Goal: Book appointment/travel/reservation

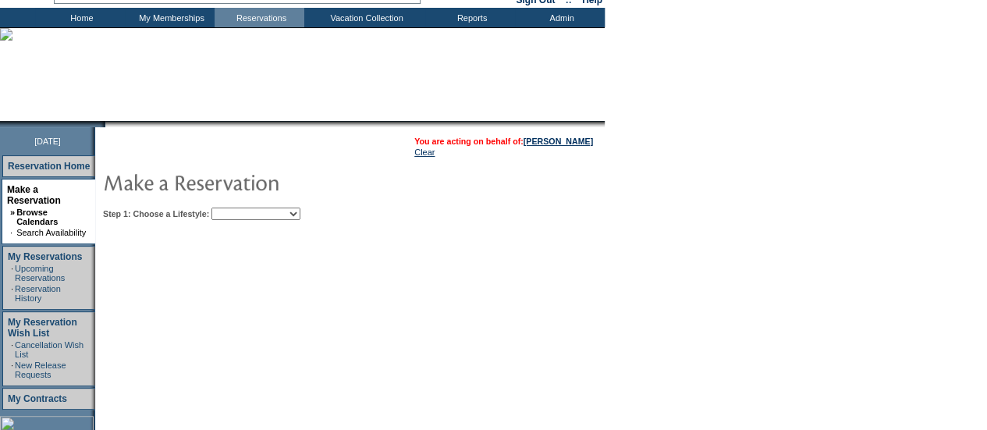
scroll to position [80, 0]
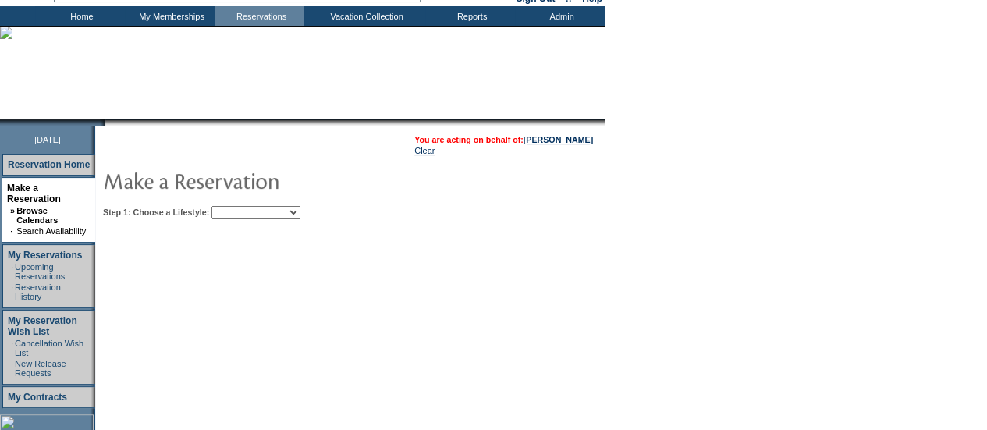
click at [277, 210] on select "Beach Leisure Metropolitan Mountain OIAL for Adventure OIAL for Couples OIAL fo…" at bounding box center [256, 212] width 89 height 12
select select "Beach"
click at [238, 206] on select "Beach Leisure Metropolitan Mountain OIAL for Adventure OIAL for Couples OIAL fo…" at bounding box center [256, 212] width 89 height 12
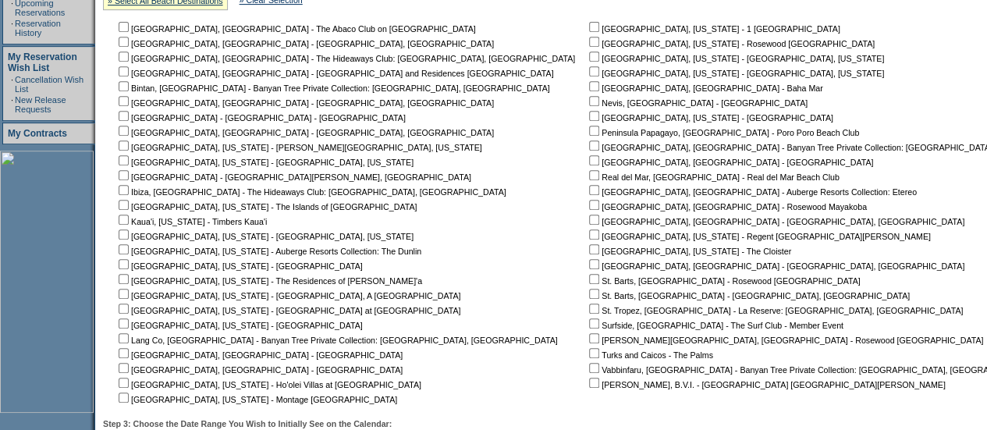
scroll to position [345, 0]
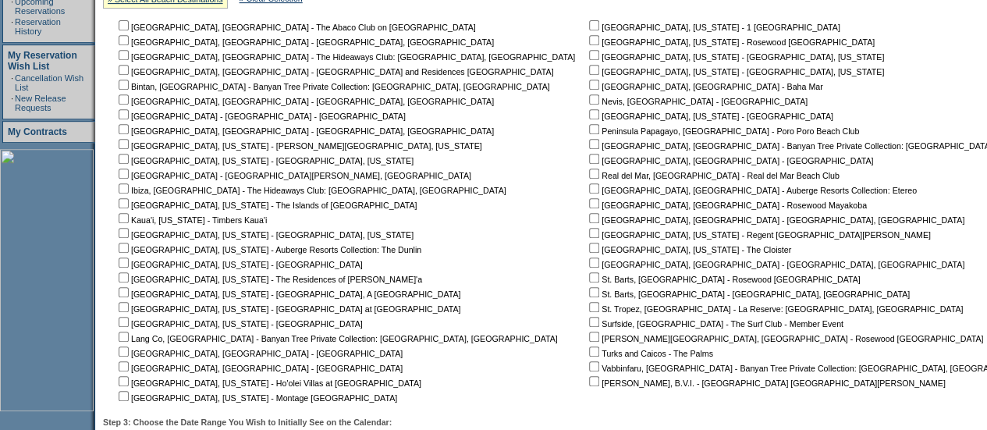
click at [129, 310] on input "checkbox" at bounding box center [124, 307] width 10 height 10
checkbox input "true"
click at [129, 327] on input "checkbox" at bounding box center [124, 322] width 10 height 10
checkbox input "true"
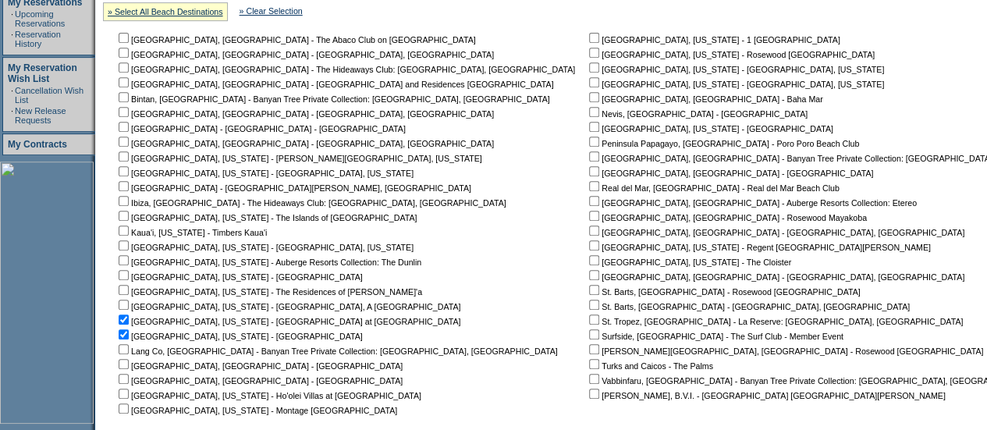
scroll to position [331, 0]
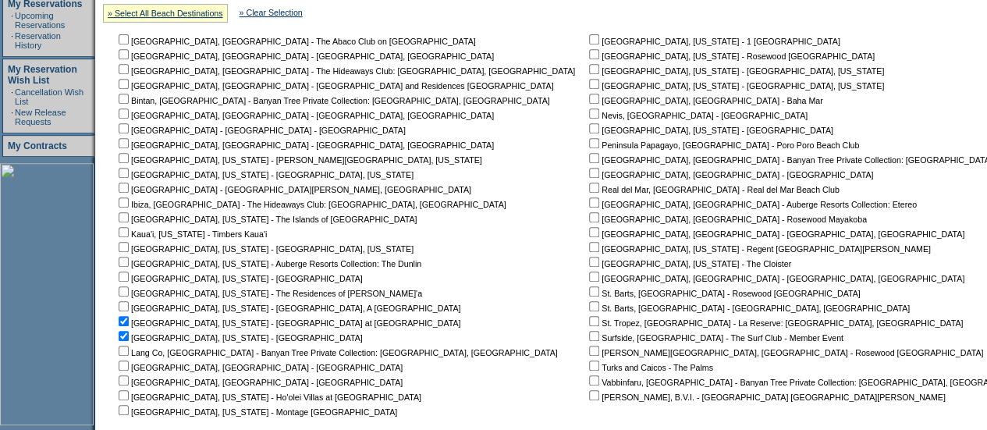
click at [586, 62] on td "[GEOGRAPHIC_DATA], [US_STATE] - 1 Hotel [GEOGRAPHIC_DATA] [GEOGRAPHIC_DATA], [U…" at bounding box center [839, 225] width 507 height 386
click at [589, 53] on input "checkbox" at bounding box center [594, 54] width 10 height 10
checkbox input "true"
click at [589, 128] on input "checkbox" at bounding box center [594, 128] width 10 height 10
checkbox input "true"
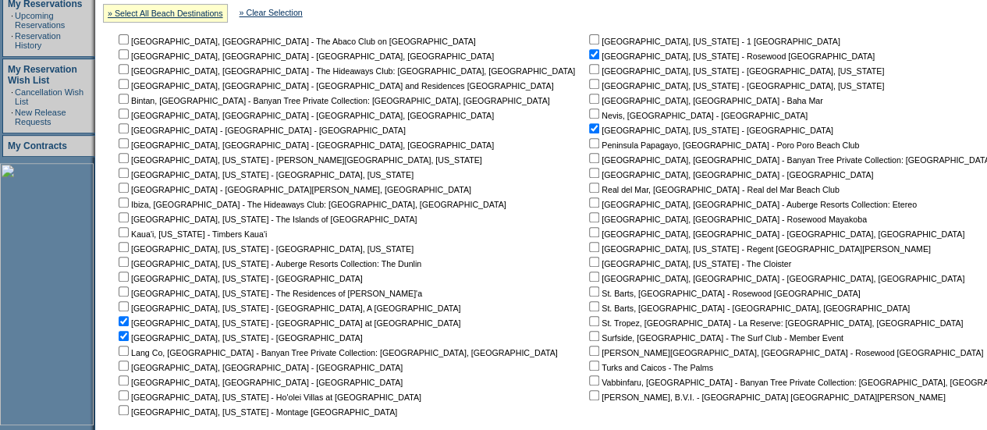
click at [589, 247] on input "checkbox" at bounding box center [594, 247] width 10 height 10
checkbox input "true"
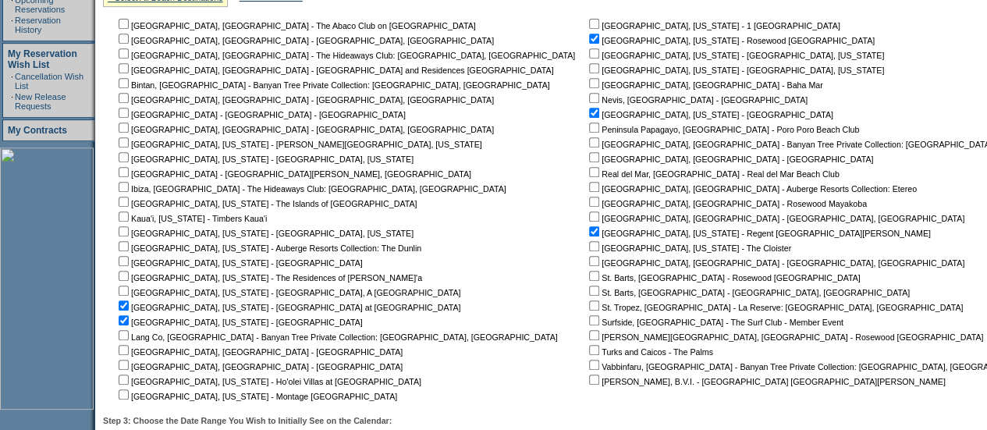
scroll to position [509, 0]
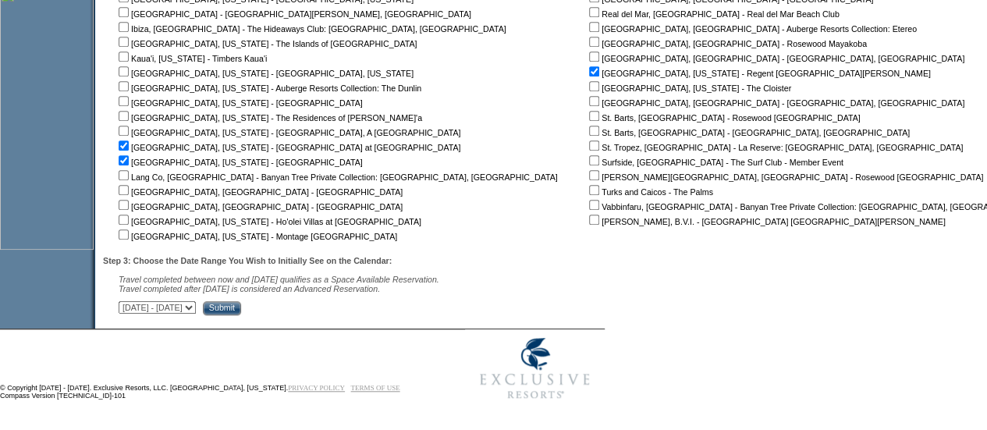
click at [171, 308] on select "[DATE] - [DATE] [DATE] - [DATE] [DATE] - [DATE] [DATE] - [DATE] [DATE] - [DATE]…" at bounding box center [157, 307] width 77 height 12
select select "[DATE]|[DATE]"
click at [126, 301] on select "[DATE] - [DATE] [DATE] - [DATE] [DATE] - [DATE] [DATE] - [DATE] [DATE] - [DATE]…" at bounding box center [157, 307] width 77 height 12
click at [241, 311] on input "Submit" at bounding box center [222, 308] width 38 height 14
